Goal: Book appointment/travel/reservation

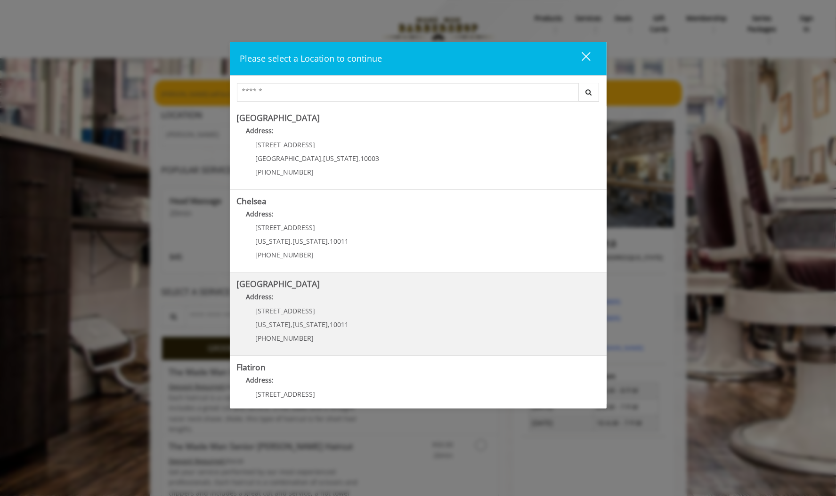
click at [354, 300] on Street "Address:" at bounding box center [418, 299] width 362 height 15
